Goal: Transaction & Acquisition: Purchase product/service

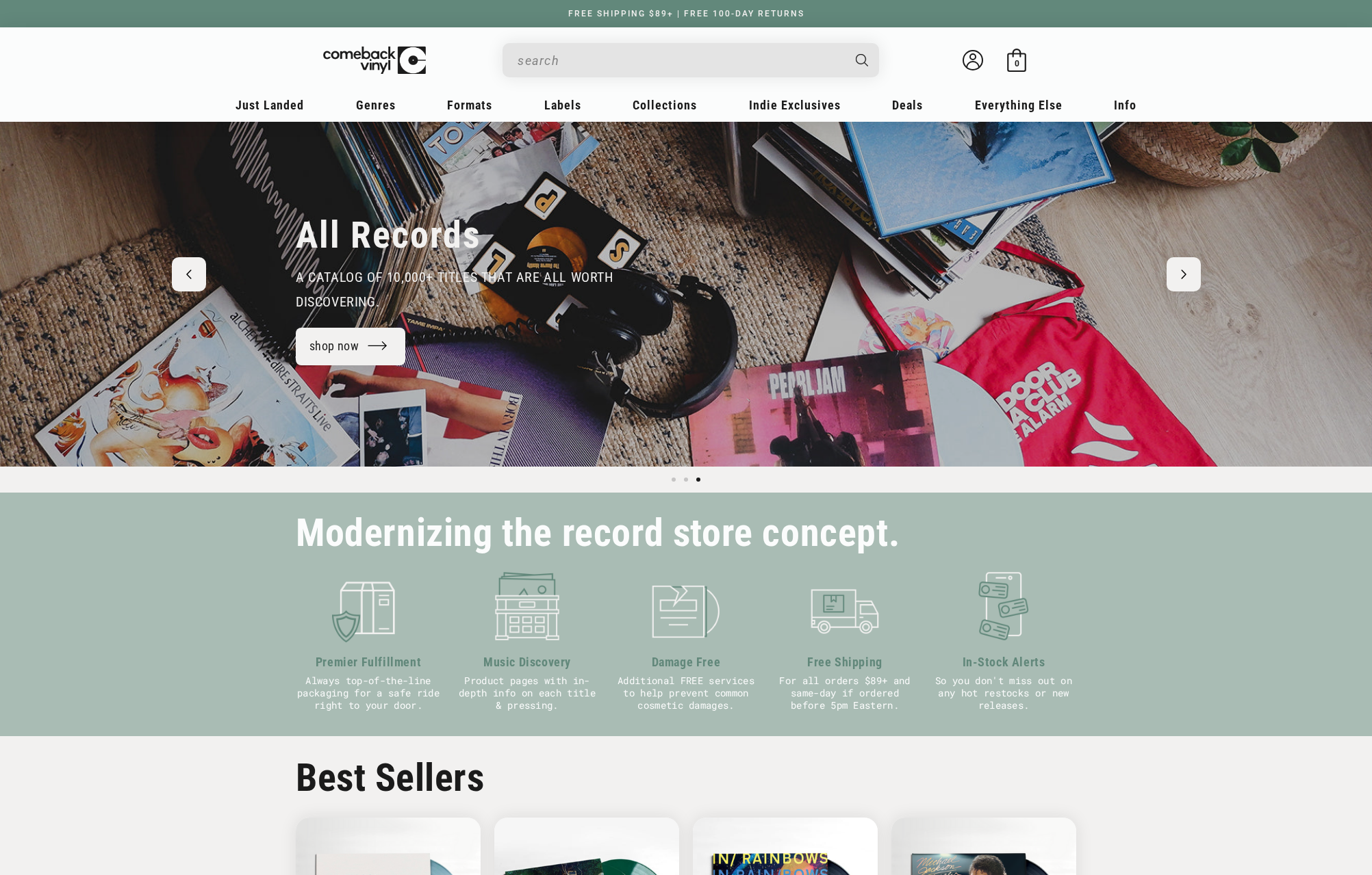
scroll to position [63, 0]
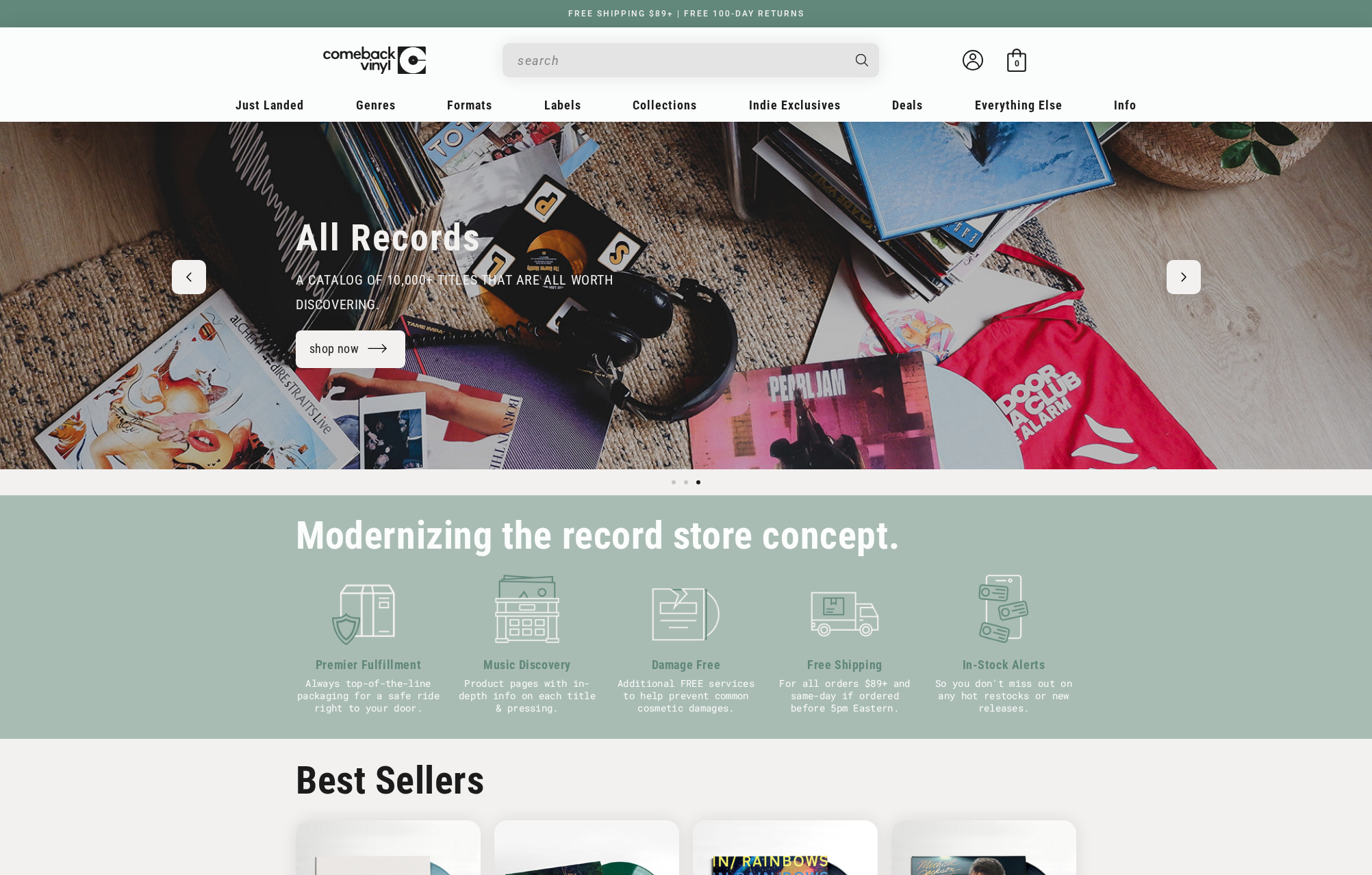
click at [532, 63] on input "When autocomplete results are available use up and down arrows to review and en…" at bounding box center [679, 60] width 324 height 28
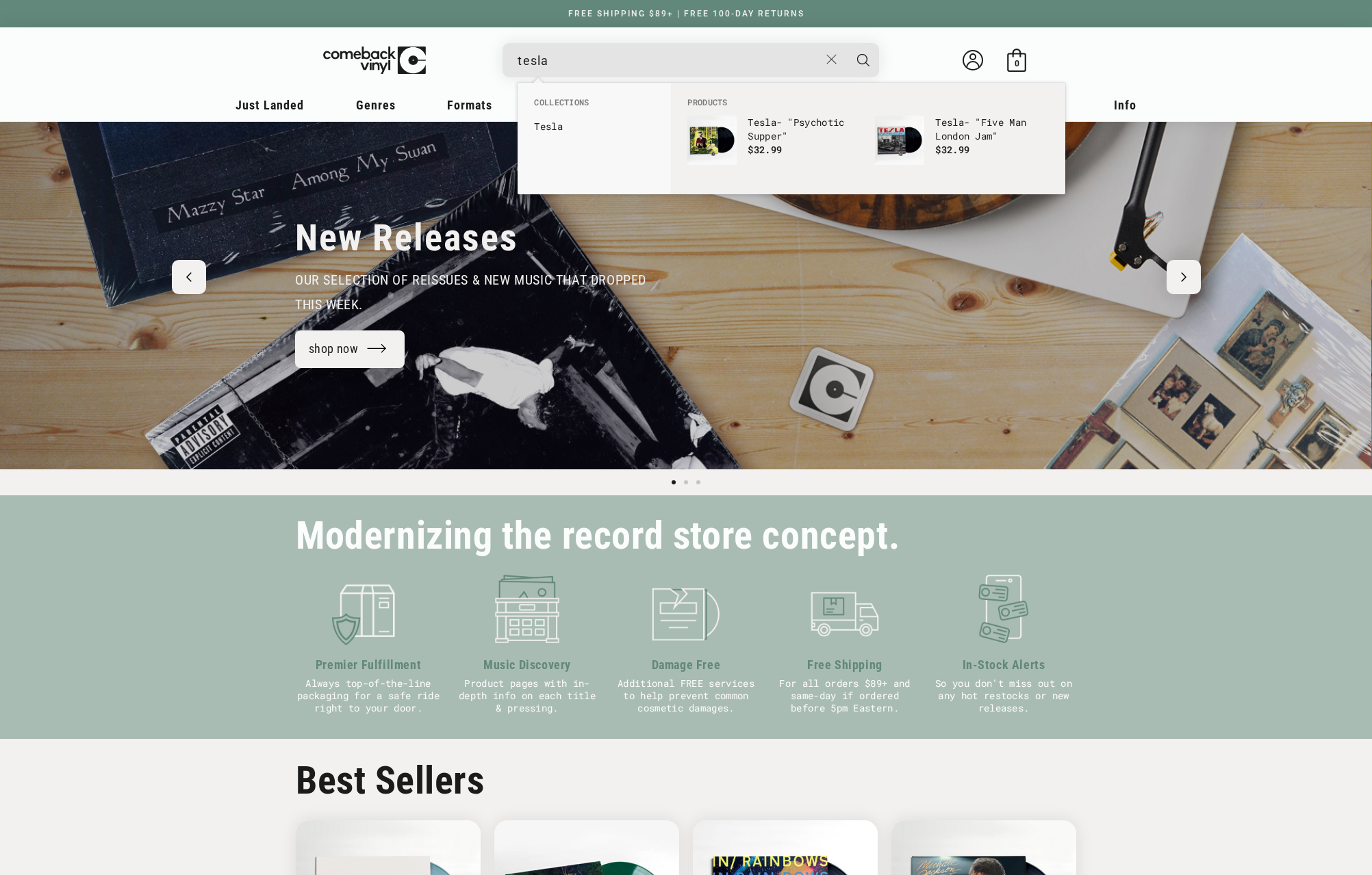
scroll to position [0, 0]
type input "tesla"
click at [846, 43] on button "Search" at bounding box center [862, 60] width 34 height 34
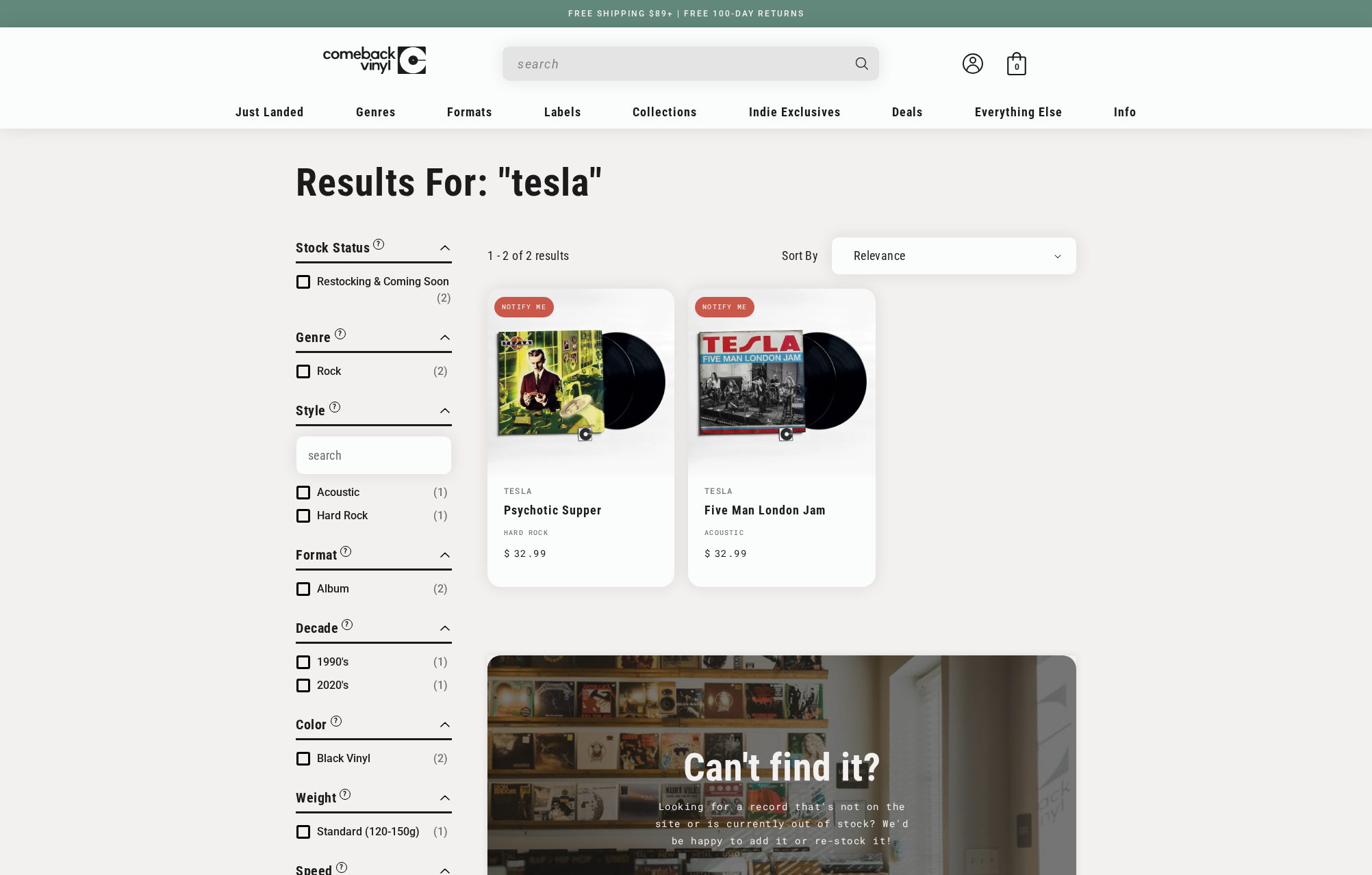
type input "tesla"
